Goal: Navigation & Orientation: Find specific page/section

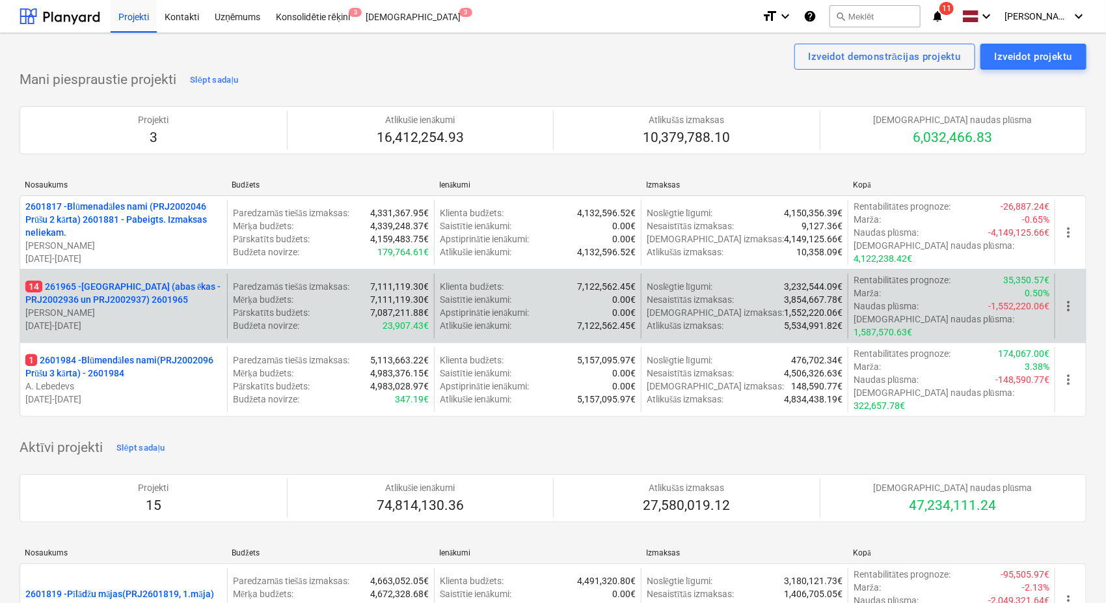
click at [132, 280] on p "14 261965 - [GEOGRAPHIC_DATA] (abas ēkas - PRJ2002936 un PRJ2002937) 2601965" at bounding box center [123, 293] width 197 height 26
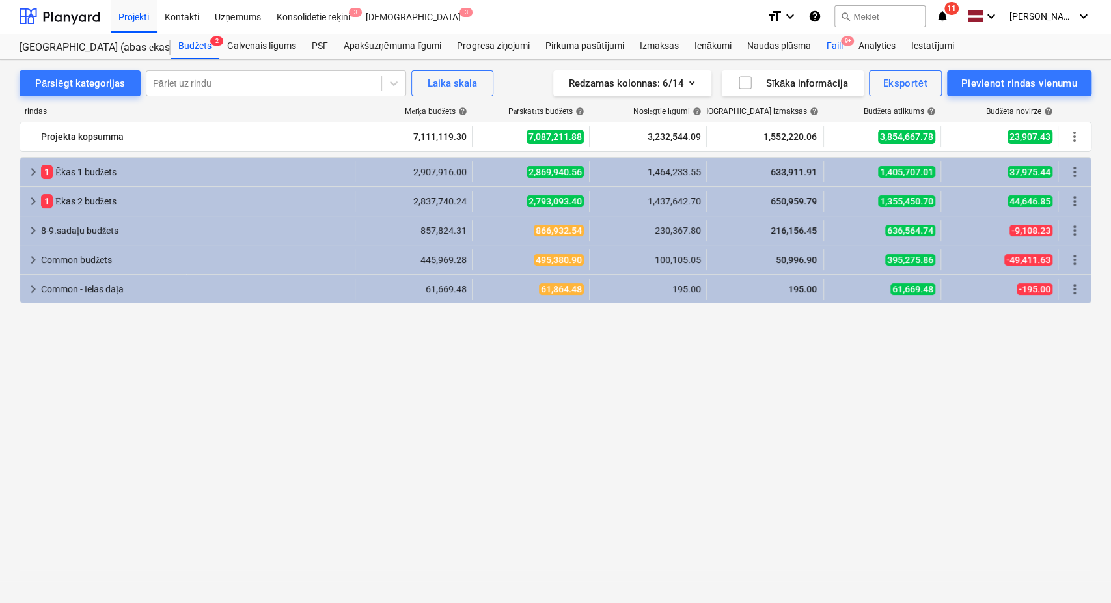
click at [833, 42] on div "Faili 9+" at bounding box center [834, 46] width 32 height 26
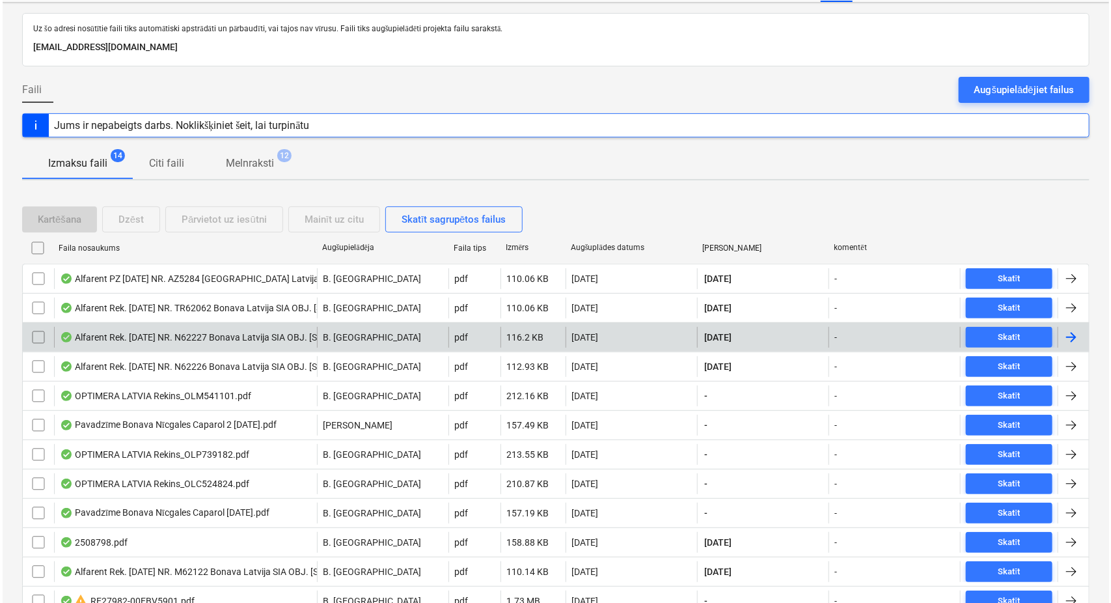
scroll to position [174, 0]
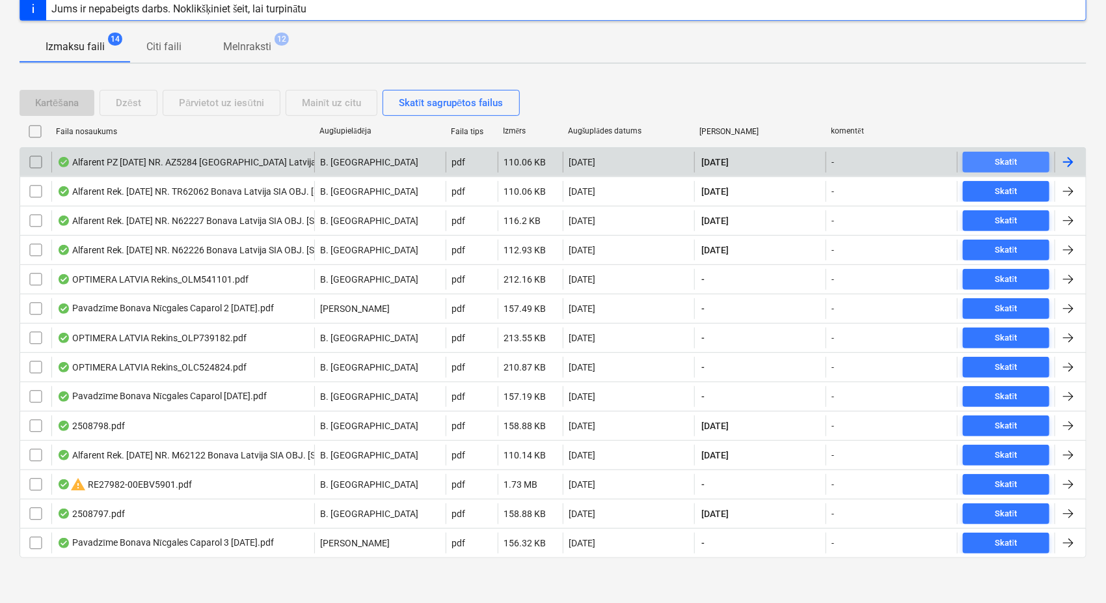
click at [1000, 160] on div "Skatīt" at bounding box center [1007, 162] width 22 height 15
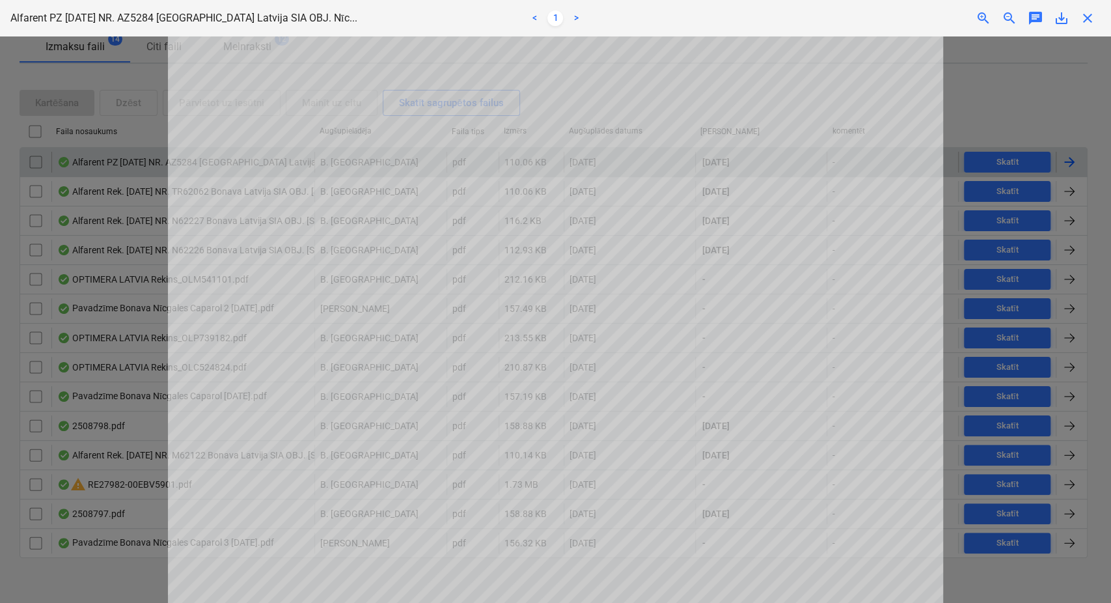
click at [1083, 20] on span "close" at bounding box center [1088, 18] width 16 height 16
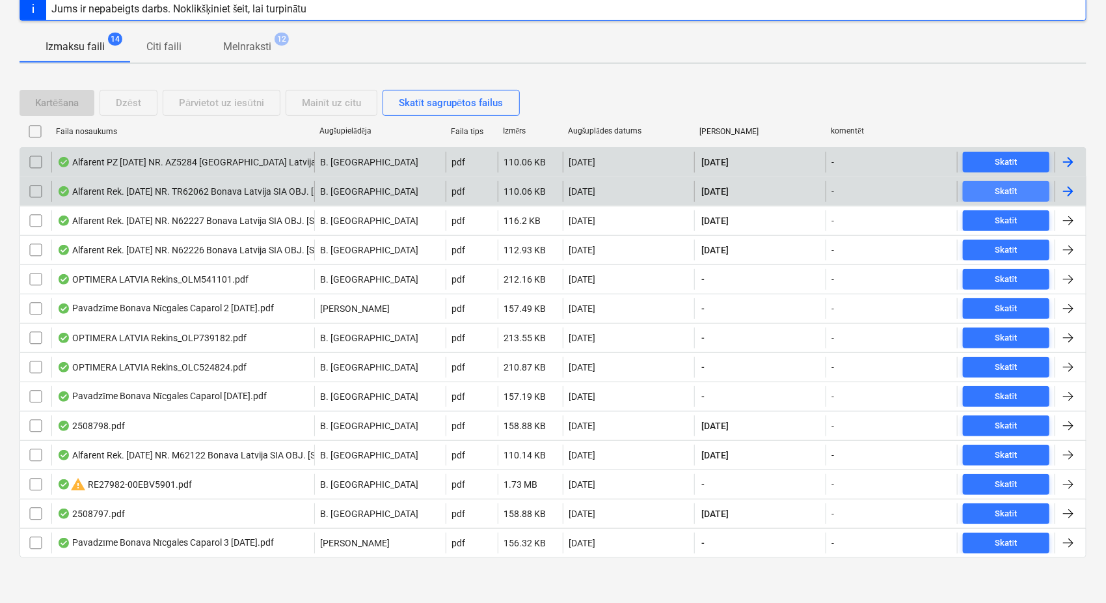
click at [996, 184] on div "Skatīt" at bounding box center [1007, 191] width 22 height 15
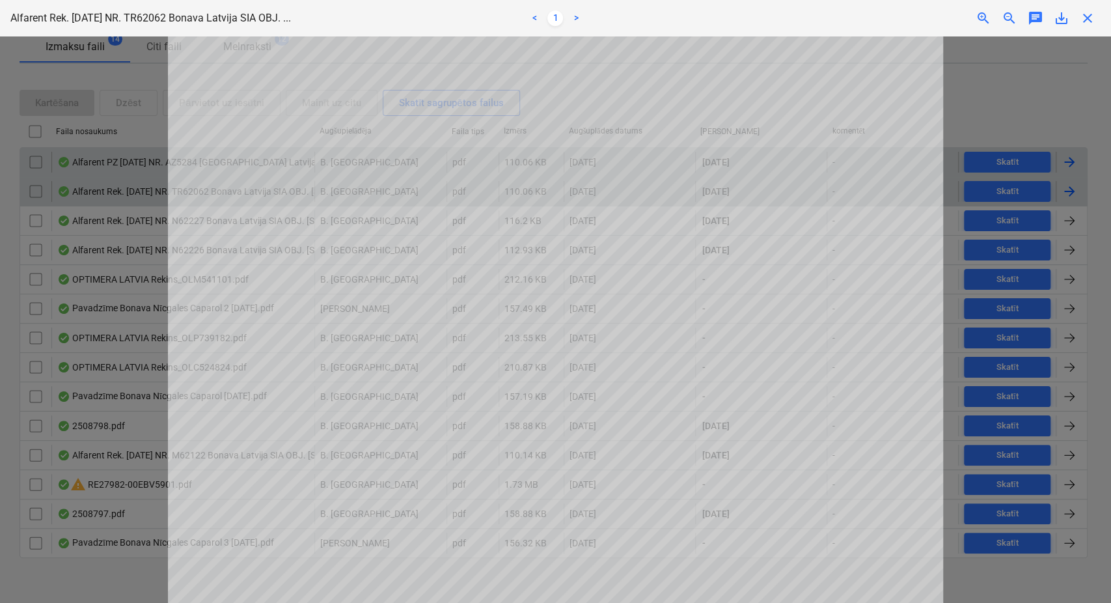
scroll to position [96, 0]
click at [1092, 16] on span "close" at bounding box center [1088, 18] width 16 height 16
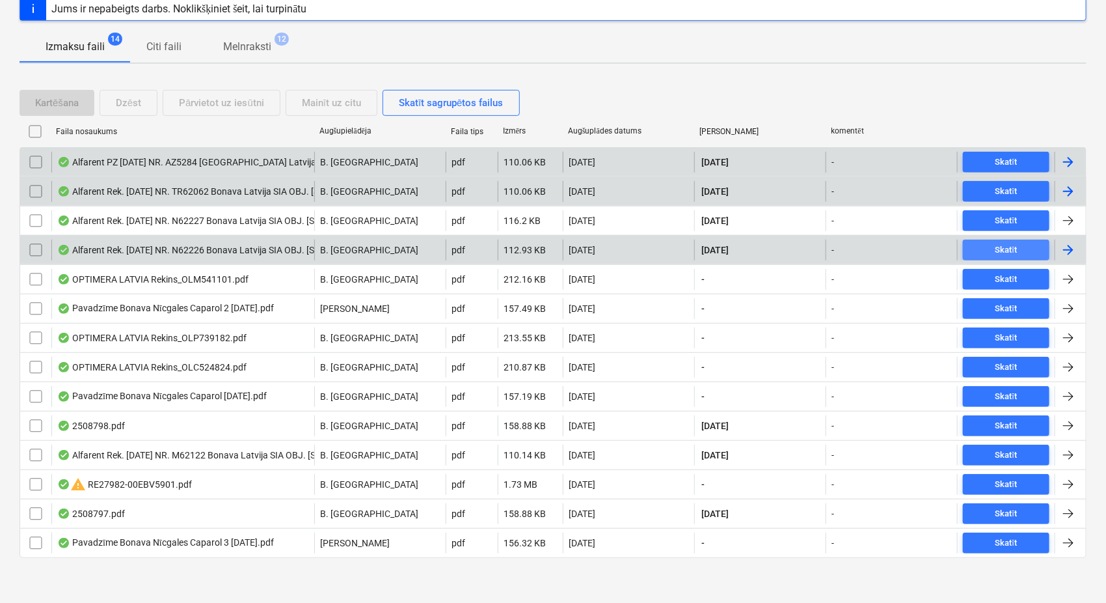
click at [1005, 249] on div "Skatīt" at bounding box center [1007, 250] width 22 height 15
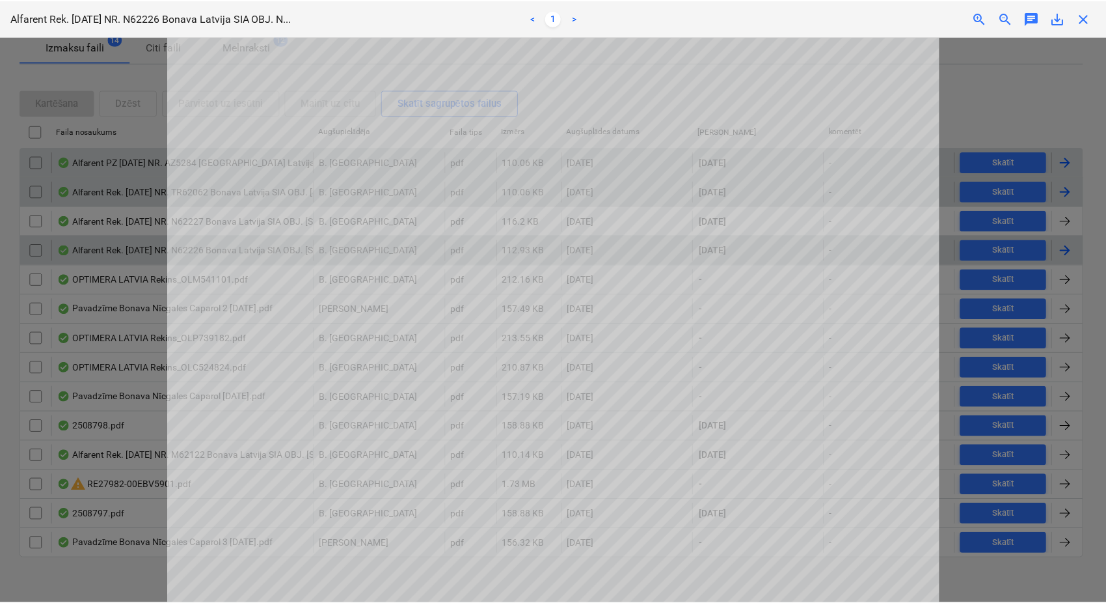
scroll to position [193, 0]
click at [1089, 20] on span "close" at bounding box center [1088, 18] width 16 height 16
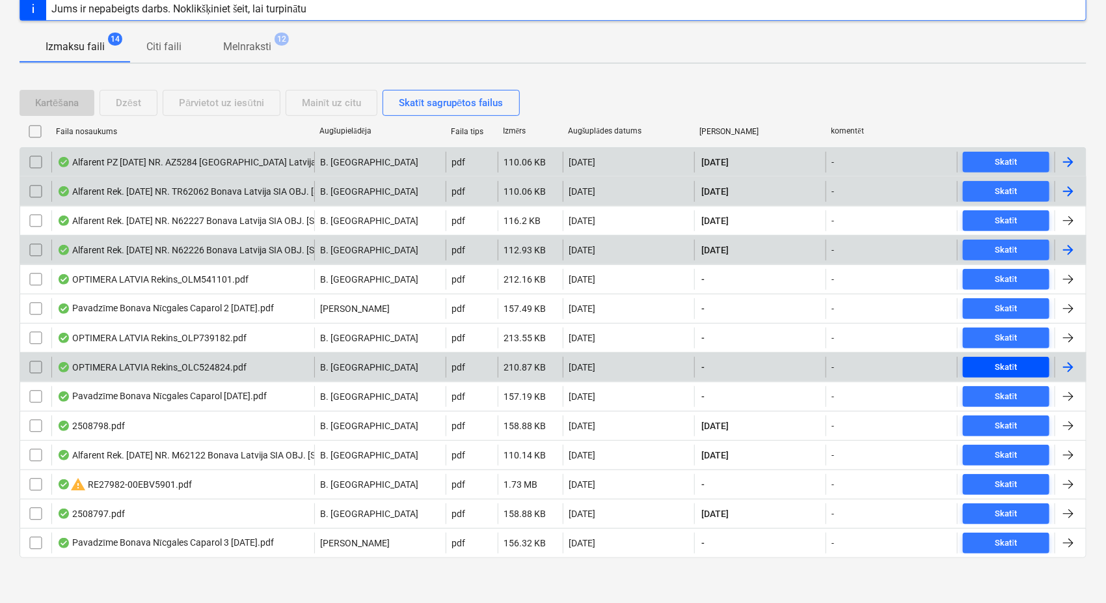
click at [998, 363] on div "Skatīt" at bounding box center [1007, 367] width 22 height 15
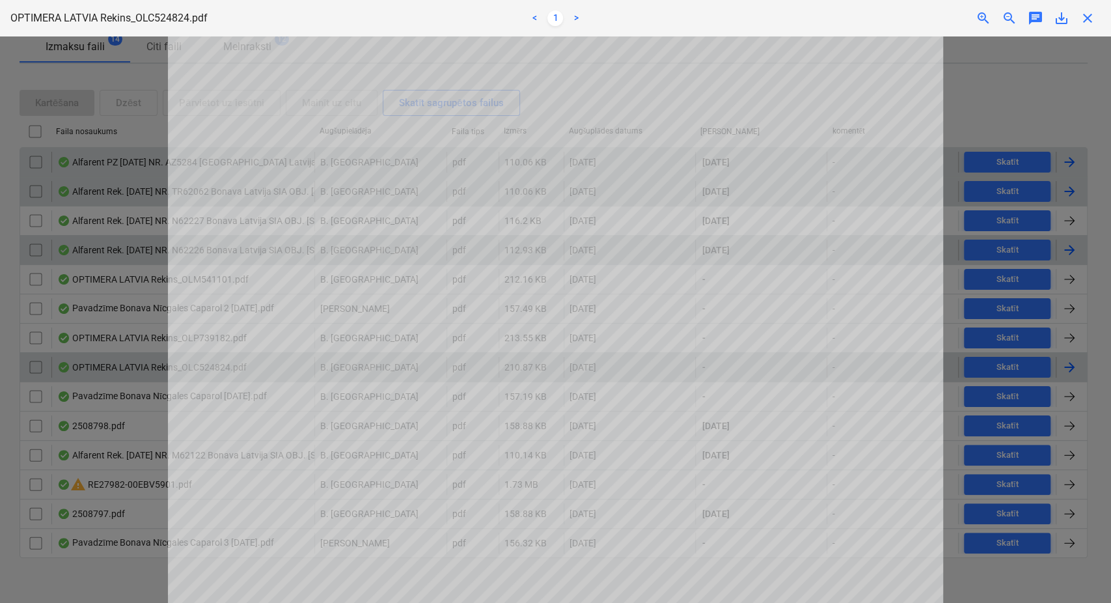
click at [1085, 19] on span "close" at bounding box center [1088, 18] width 16 height 16
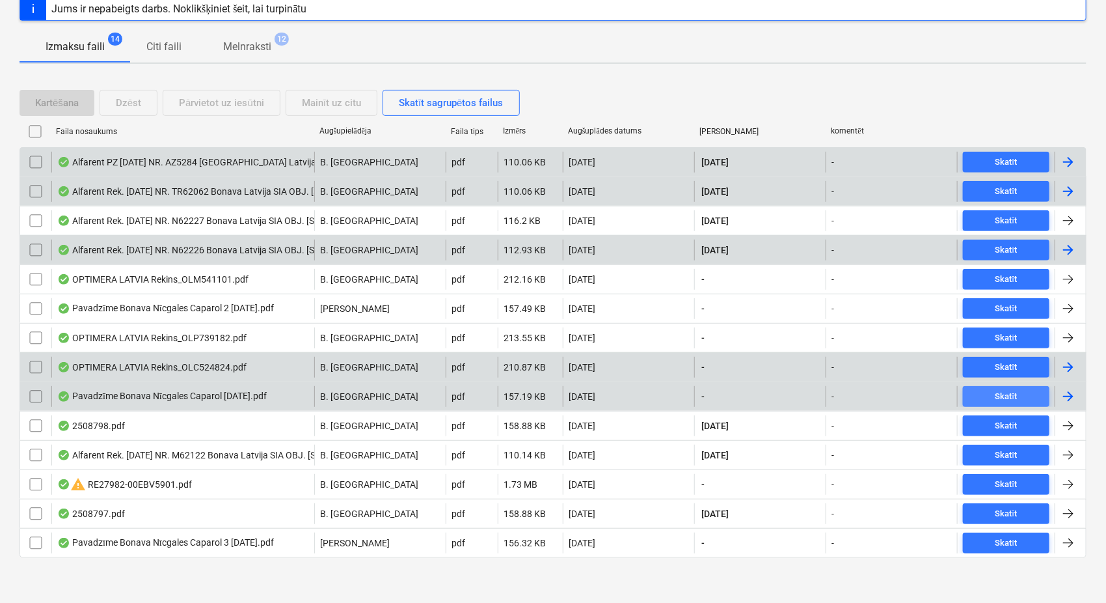
click at [1007, 397] on div "Skatīt" at bounding box center [1007, 396] width 22 height 15
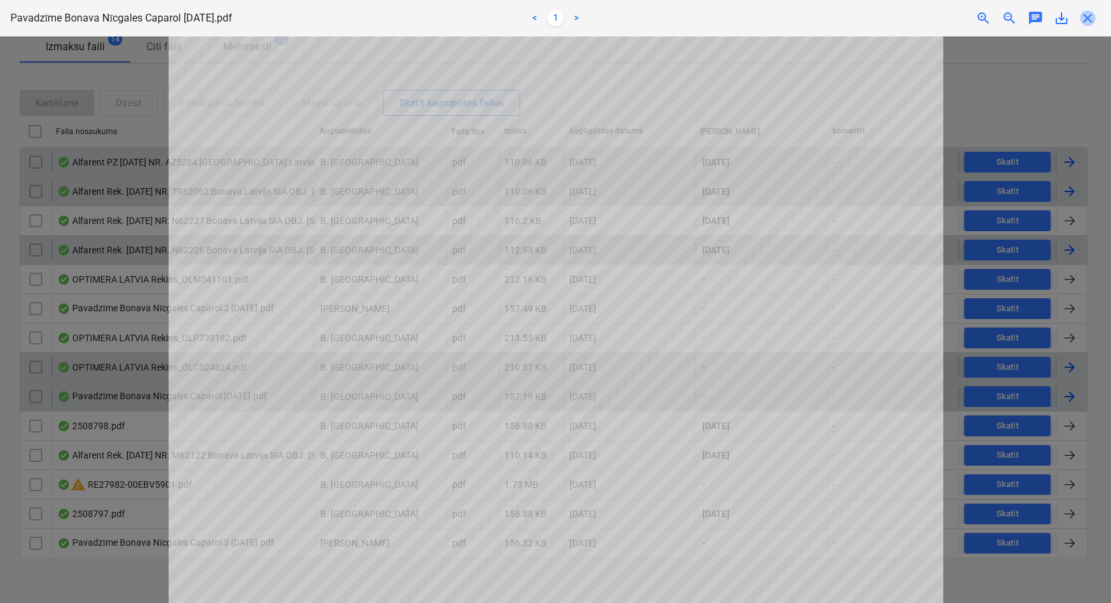
click at [1083, 16] on span "close" at bounding box center [1088, 18] width 16 height 16
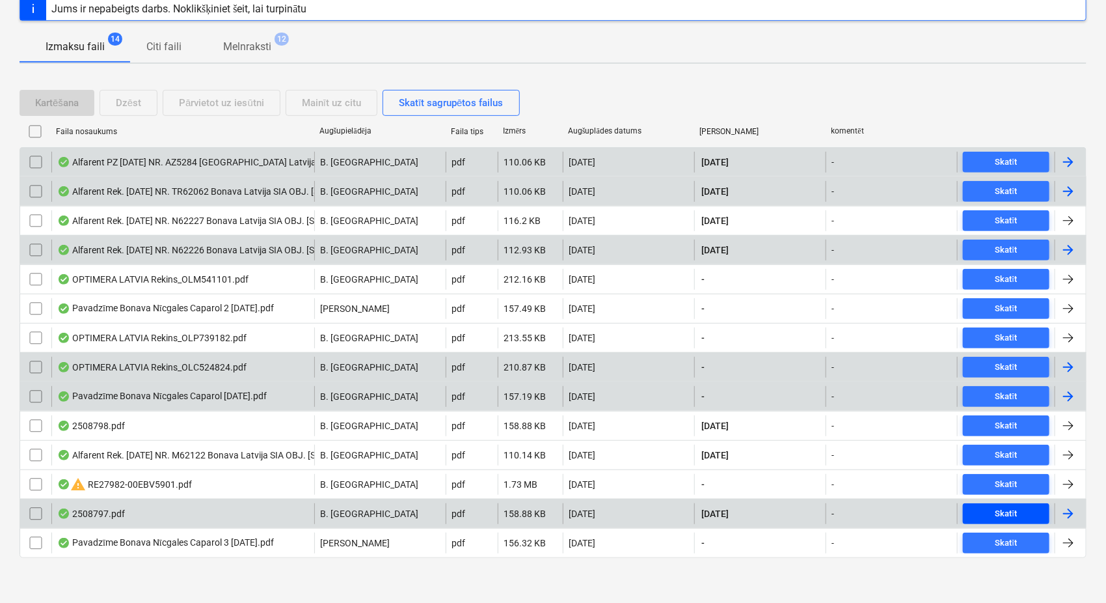
click at [1007, 508] on div "Skatīt" at bounding box center [1007, 513] width 22 height 15
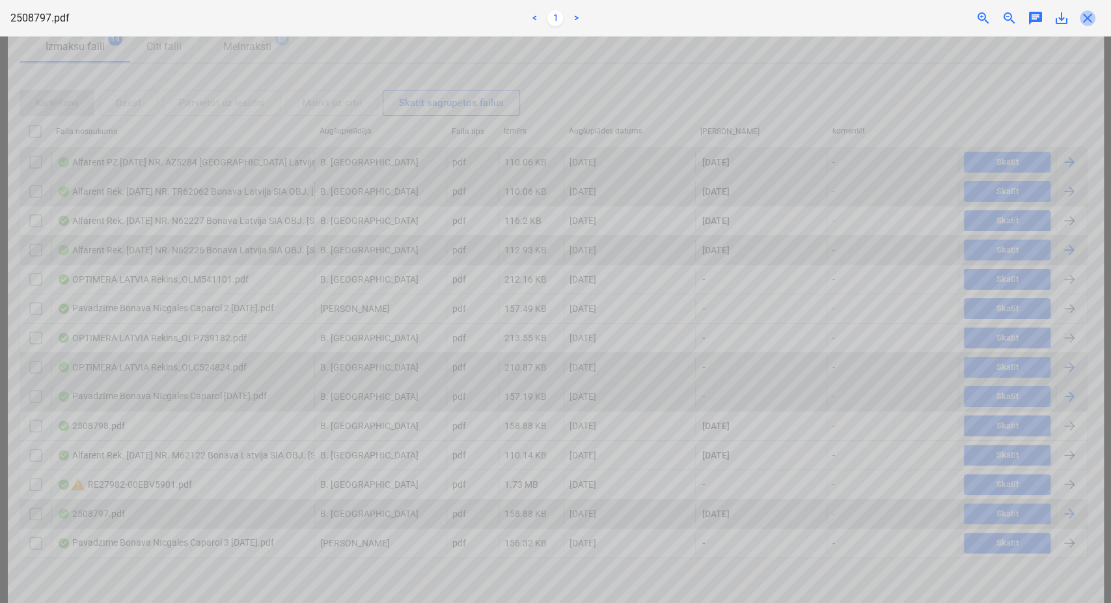
click at [1085, 19] on span "close" at bounding box center [1088, 18] width 16 height 16
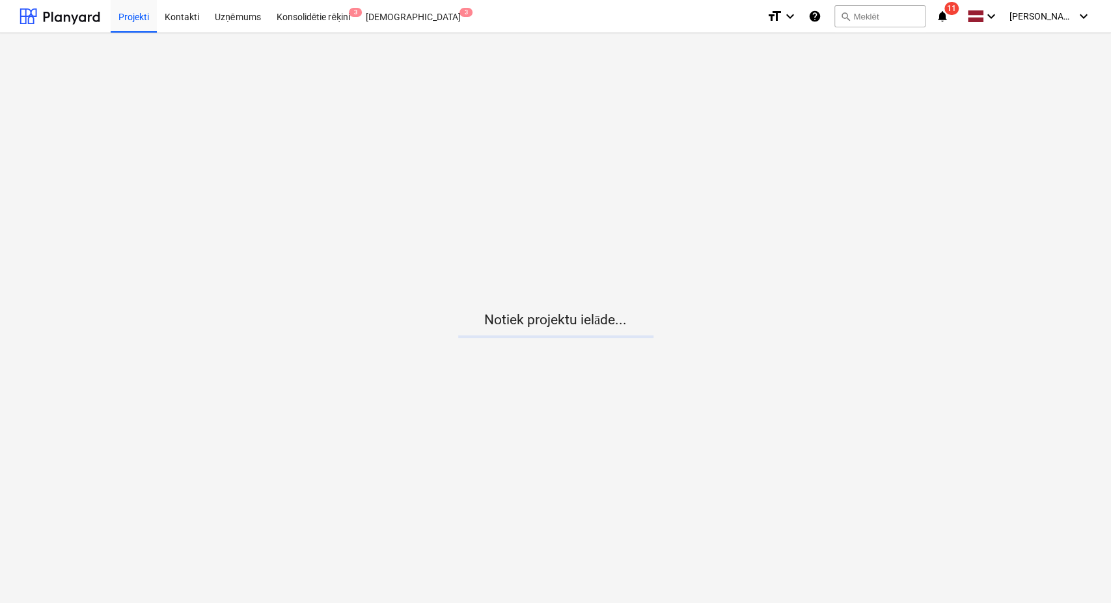
click at [947, 12] on icon "notifications" at bounding box center [942, 16] width 13 height 16
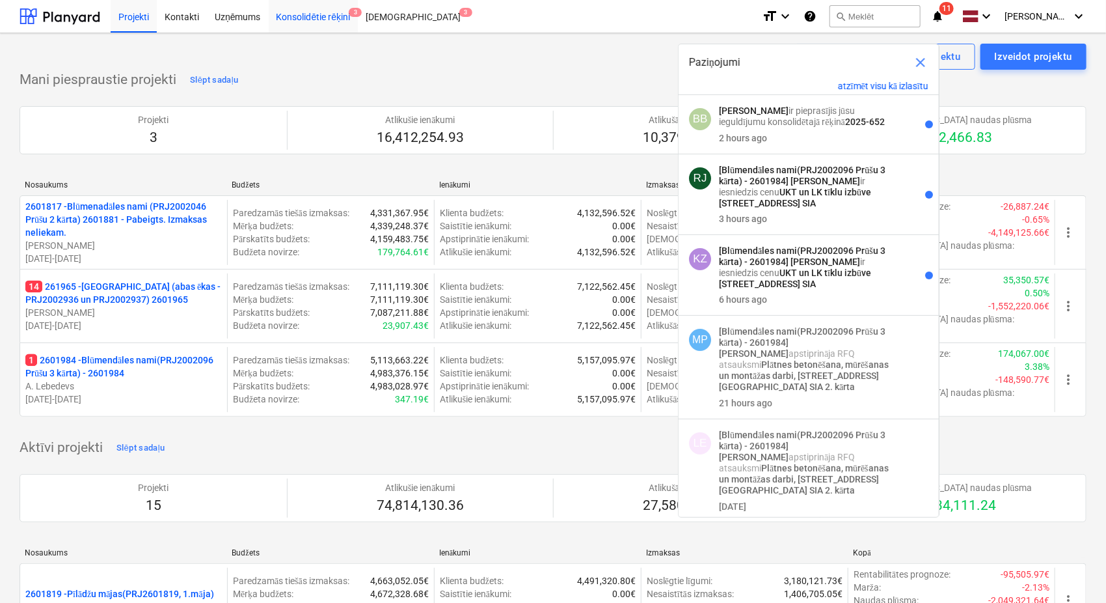
click at [314, 21] on div "Konsolidētie rēķini 3" at bounding box center [314, 15] width 90 height 33
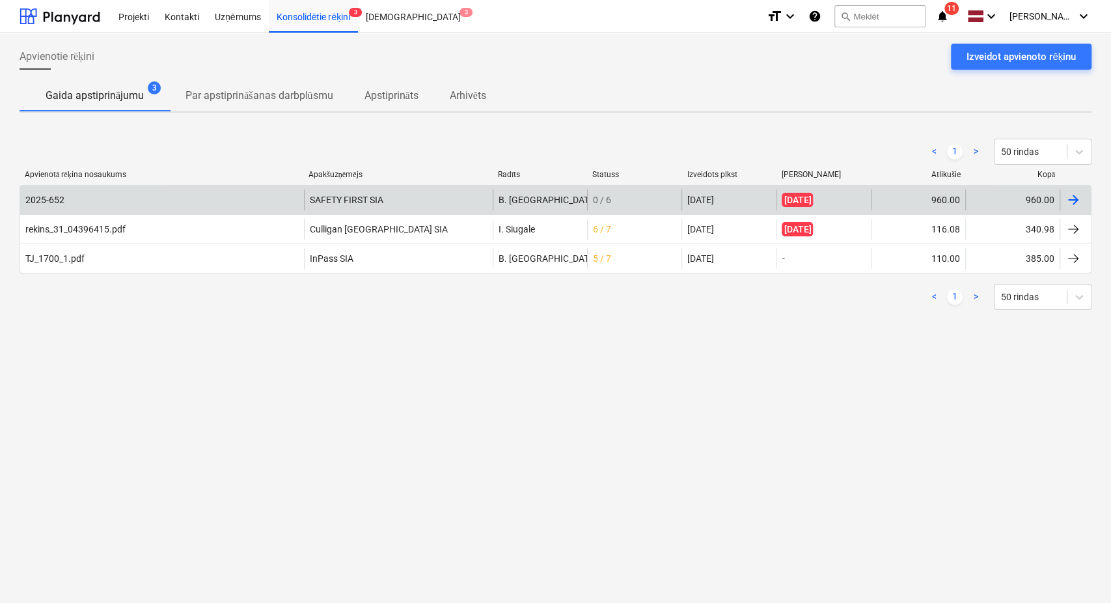
click at [810, 194] on span "04 Sep 2025" at bounding box center [797, 200] width 31 height 14
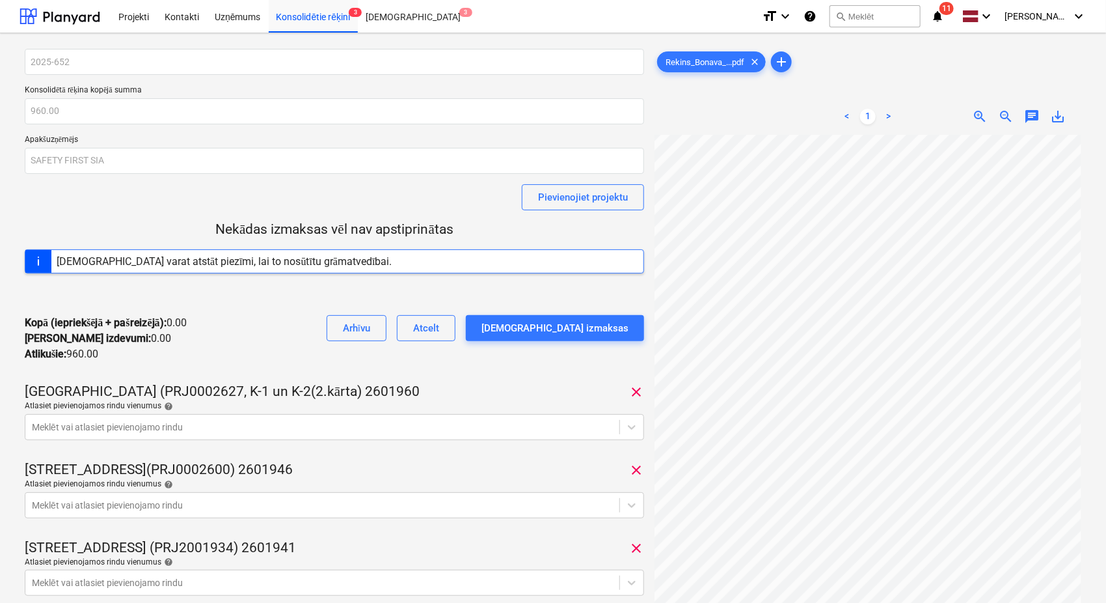
scroll to position [375, 243]
click at [77, 16] on div at bounding box center [60, 16] width 81 height 33
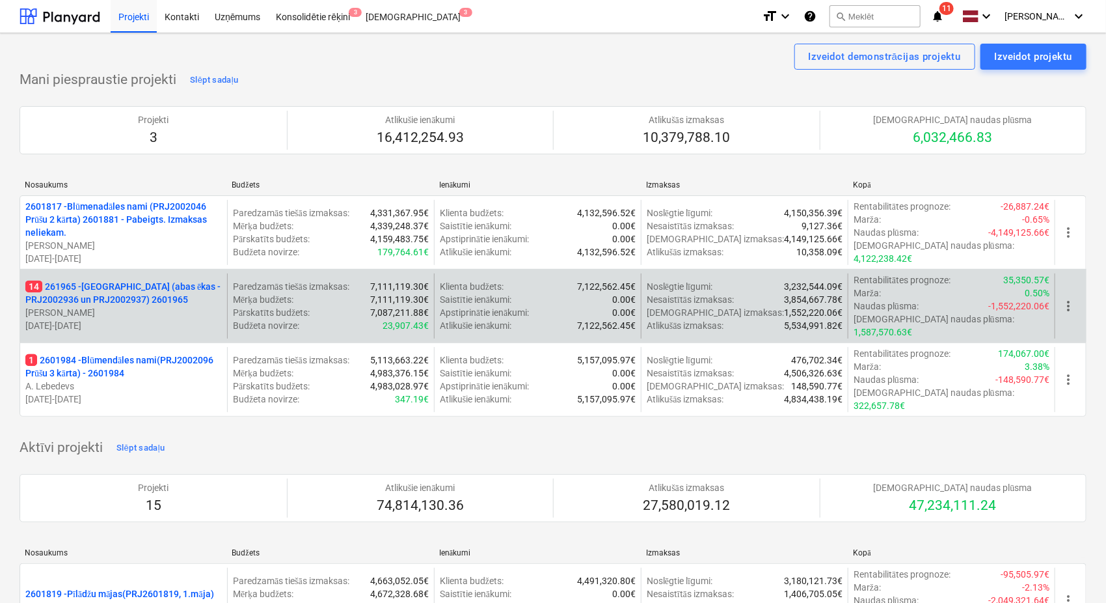
click at [94, 287] on p "14 261965 - [GEOGRAPHIC_DATA] (abas ēkas - PRJ2002936 un PRJ2002937) 2601965" at bounding box center [123, 293] width 197 height 26
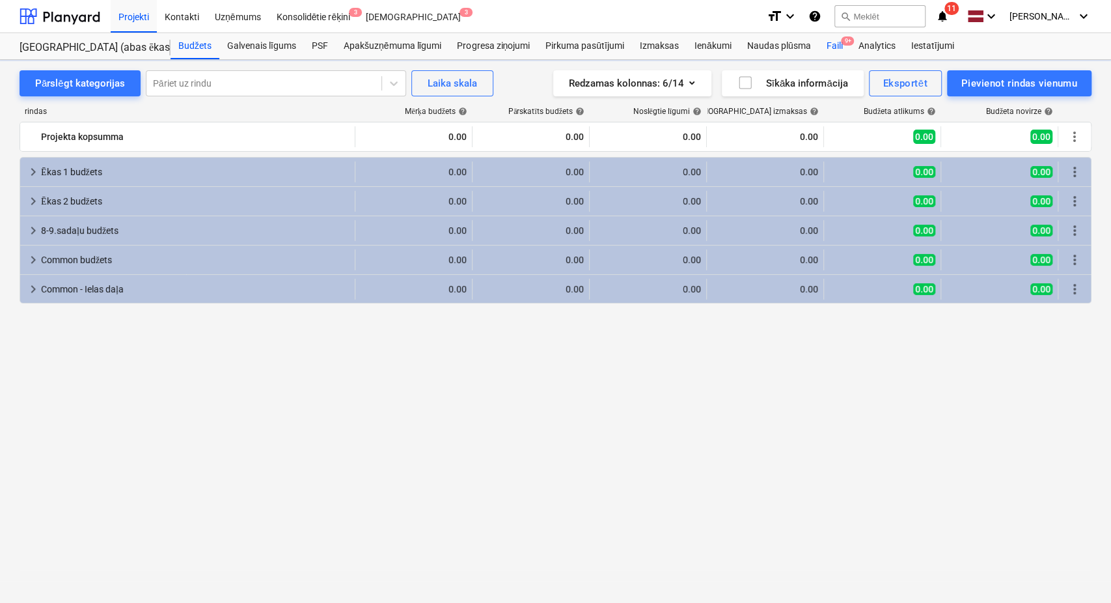
click at [837, 51] on div "Faili 9+" at bounding box center [834, 46] width 32 height 26
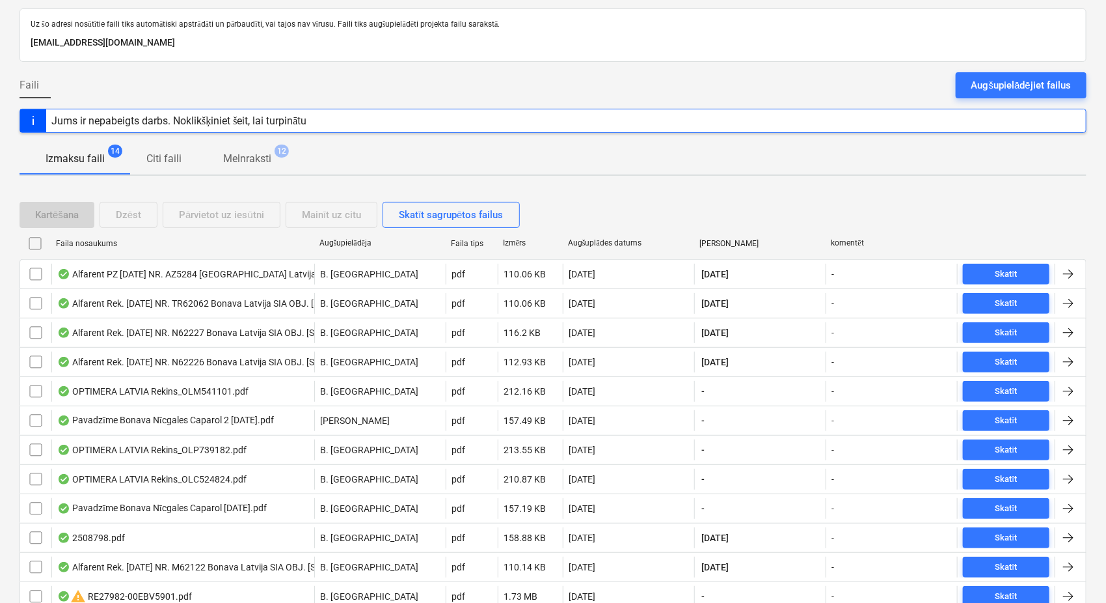
scroll to position [96, 0]
